Goal: Task Accomplishment & Management: Use online tool/utility

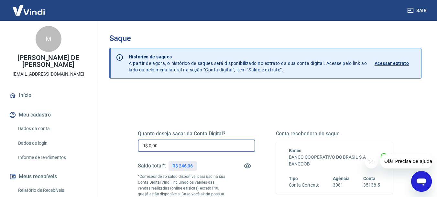
click at [170, 146] on input "R$ 0,00" at bounding box center [197, 145] width 118 height 12
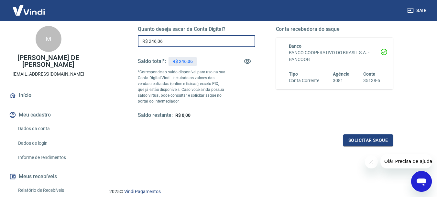
scroll to position [130, 0]
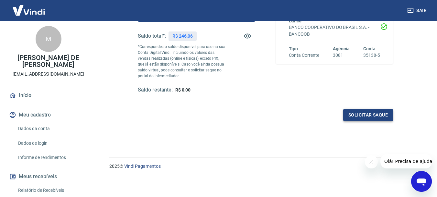
type input "R$ 246,06"
click at [362, 117] on button "Solicitar saque" at bounding box center [369, 115] width 50 height 12
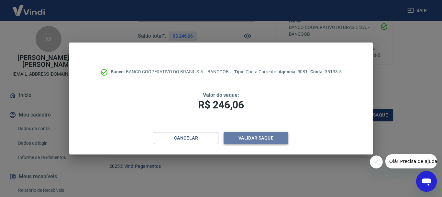
click at [274, 137] on button "Validar saque" at bounding box center [256, 138] width 65 height 12
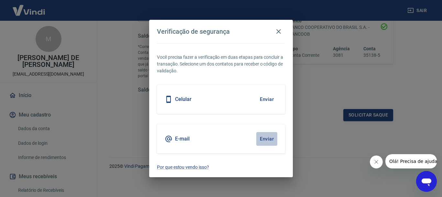
click at [272, 138] on button "Enviar" at bounding box center [266, 139] width 21 height 14
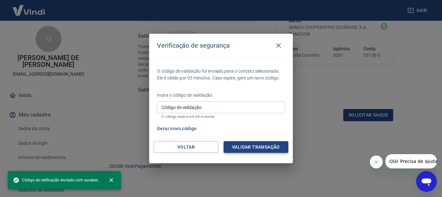
click at [267, 148] on button "Validar transação" at bounding box center [256, 147] width 65 height 12
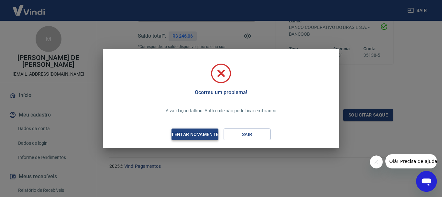
click at [198, 135] on div "Tentar novamente" at bounding box center [195, 134] width 63 height 8
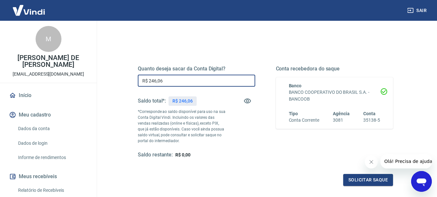
click at [191, 84] on input "R$ 246,06" at bounding box center [197, 80] width 118 height 12
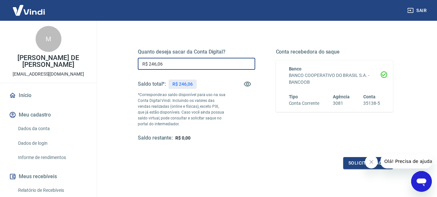
scroll to position [97, 0]
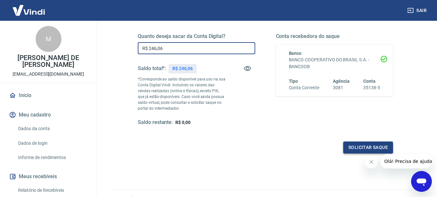
click at [352, 147] on button "Solicitar saque" at bounding box center [369, 147] width 50 height 12
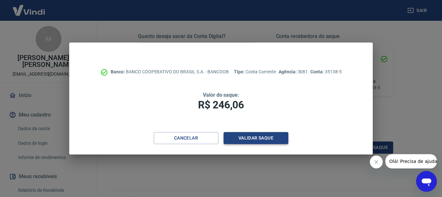
click at [265, 136] on button "Validar saque" at bounding box center [256, 138] width 65 height 12
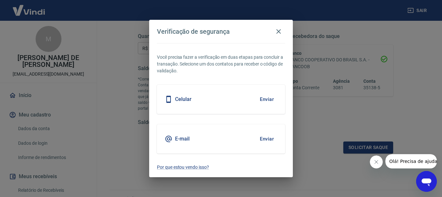
click at [270, 141] on button "Enviar" at bounding box center [266, 139] width 21 height 14
click at [280, 39] on h2 "Verificação de segurança" at bounding box center [221, 31] width 144 height 23
drag, startPoint x: 278, startPoint y: 33, endPoint x: 271, endPoint y: 21, distance: 13.7
click at [277, 32] on icon "button" at bounding box center [279, 31] width 5 height 5
